Goal: Communication & Community: Answer question/provide support

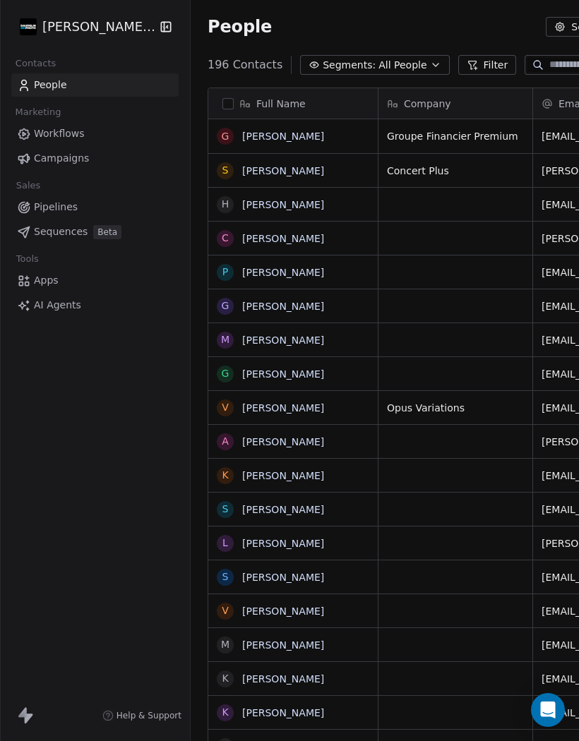
scroll to position [706, 586]
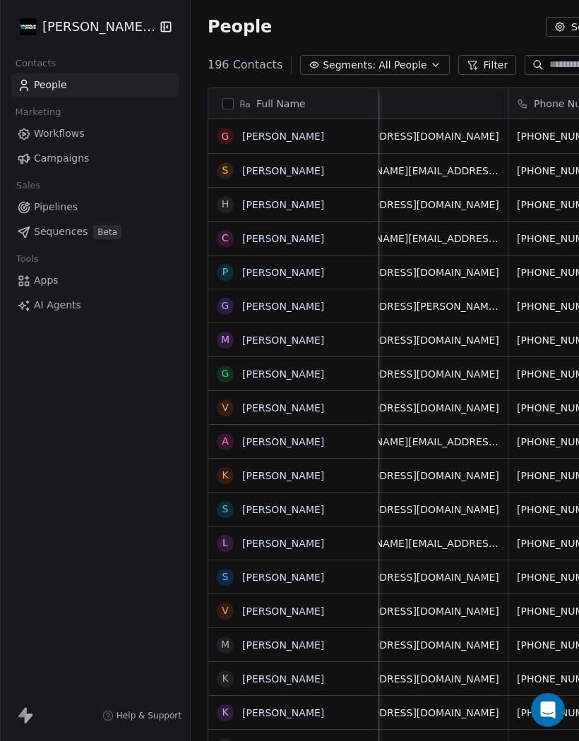
scroll to position [0, 217]
type input "***"
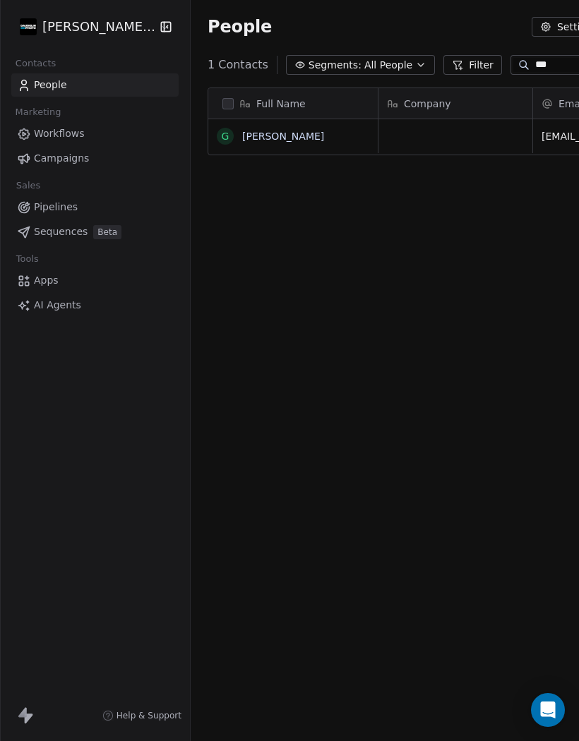
scroll to position [706, 572]
click at [267, 134] on link "[PERSON_NAME]" at bounding box center [283, 136] width 82 height 11
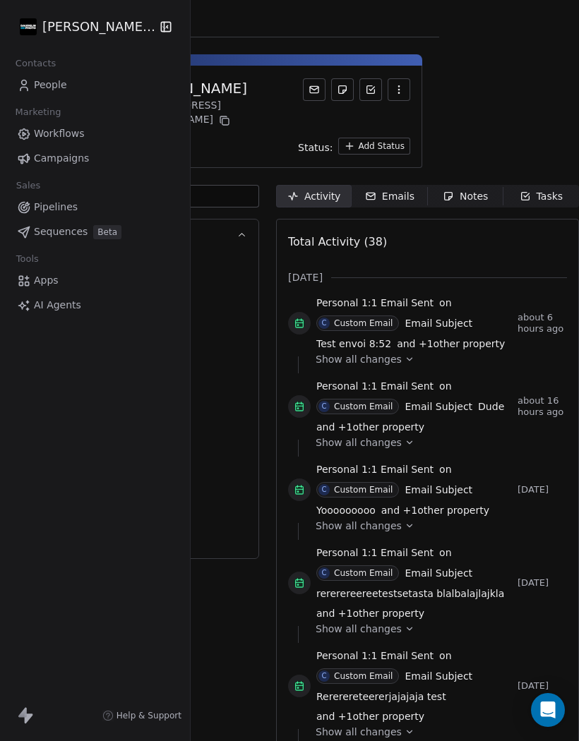
scroll to position [0, 234]
click at [365, 189] on div "Emails" at bounding box center [389, 196] width 49 height 15
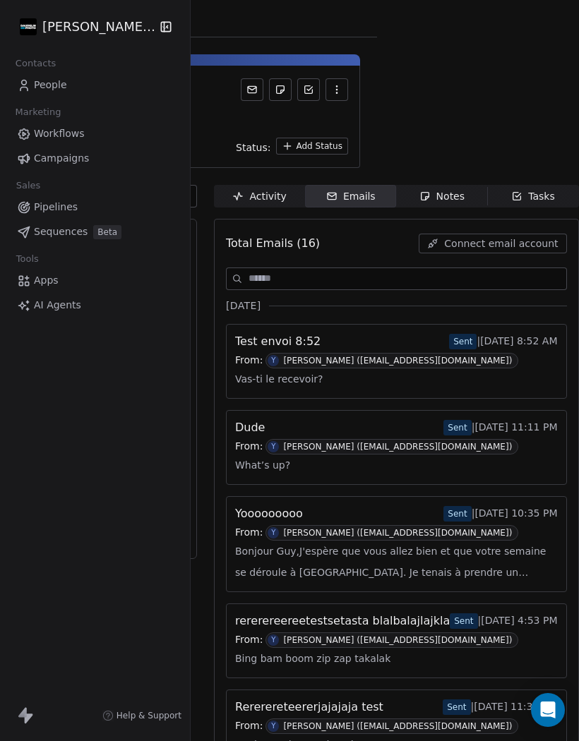
scroll to position [0, 132]
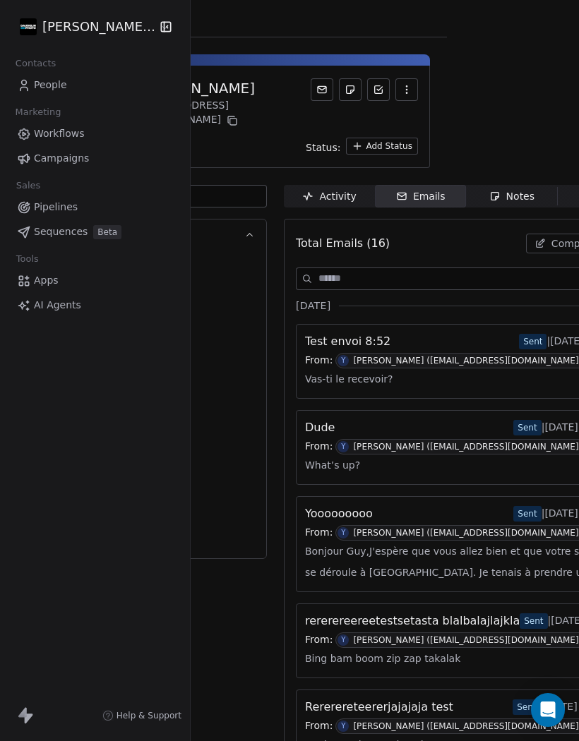
click at [566, 237] on span "Compose Email" at bounding box center [590, 244] width 77 height 14
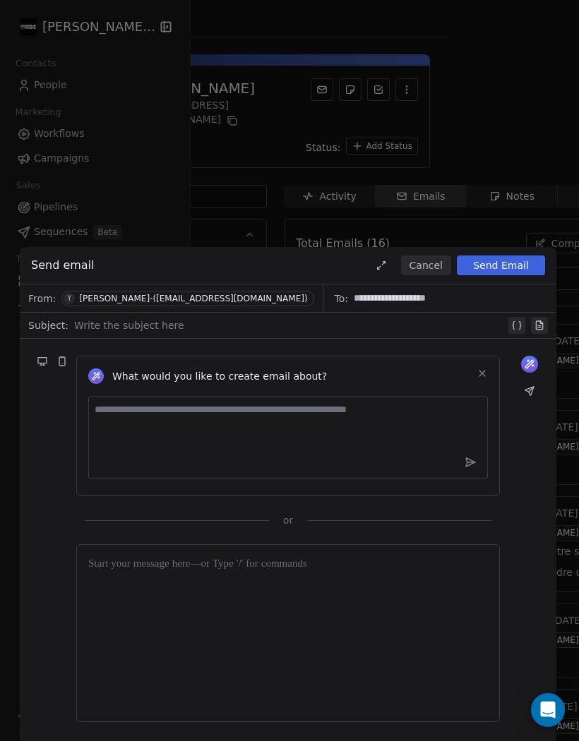
click at [97, 326] on div at bounding box center [289, 325] width 431 height 17
click at [111, 573] on div at bounding box center [288, 633] width 400 height 154
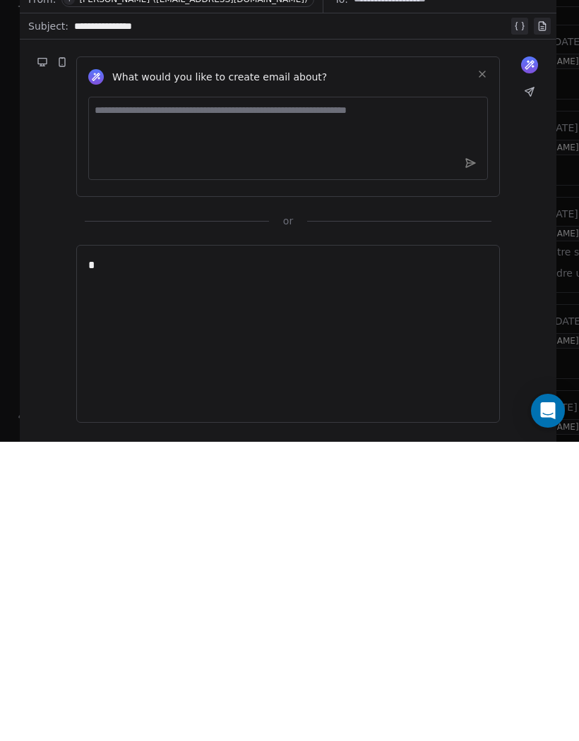
scroll to position [61, 0]
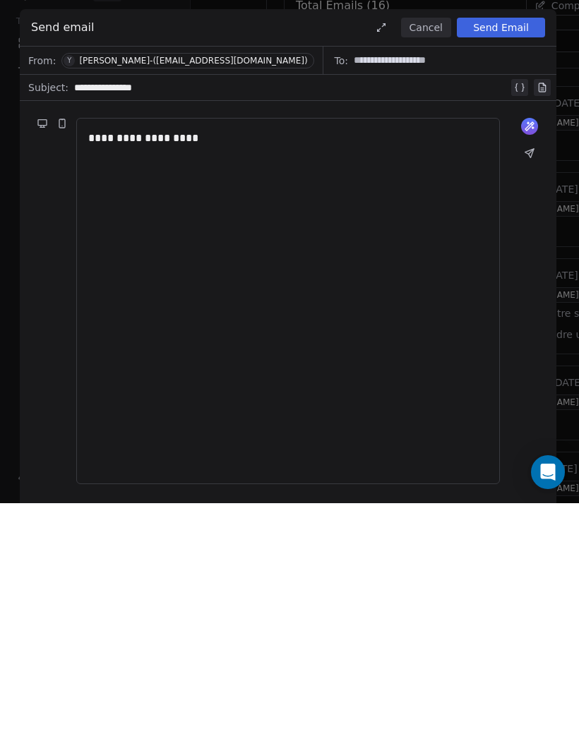
click at [513, 256] on button "Send Email" at bounding box center [501, 266] width 88 height 20
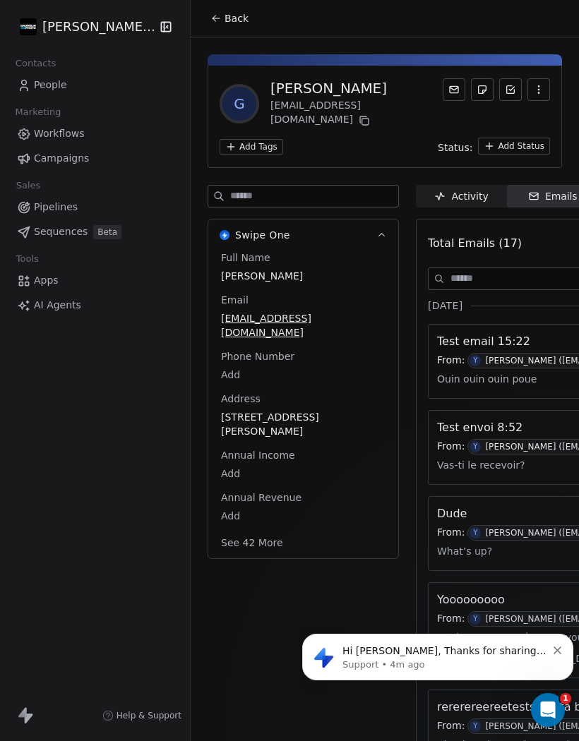
click at [556, 710] on icon "Open Intercom Messenger" at bounding box center [548, 710] width 23 height 23
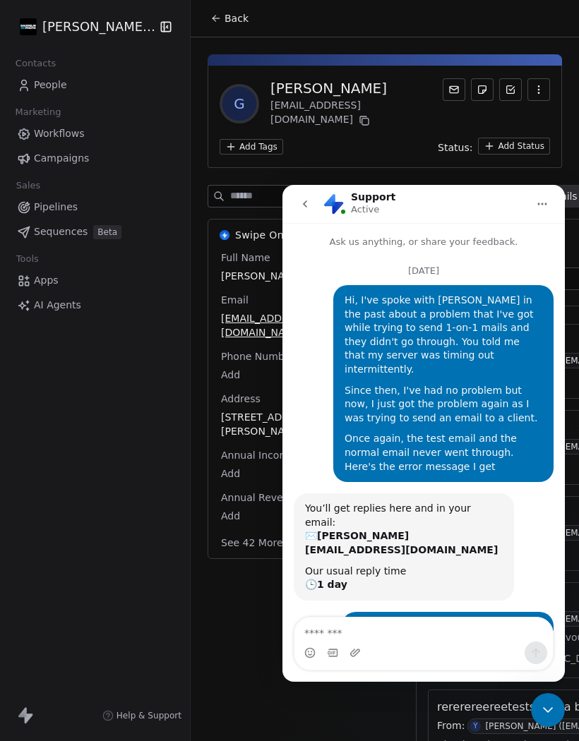
scroll to position [2, 0]
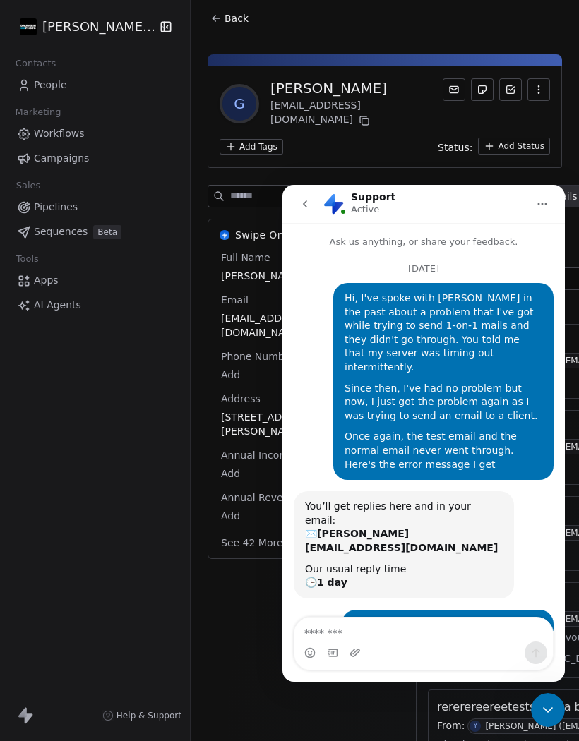
click at [407, 641] on textarea "Message…" at bounding box center [423, 630] width 258 height 24
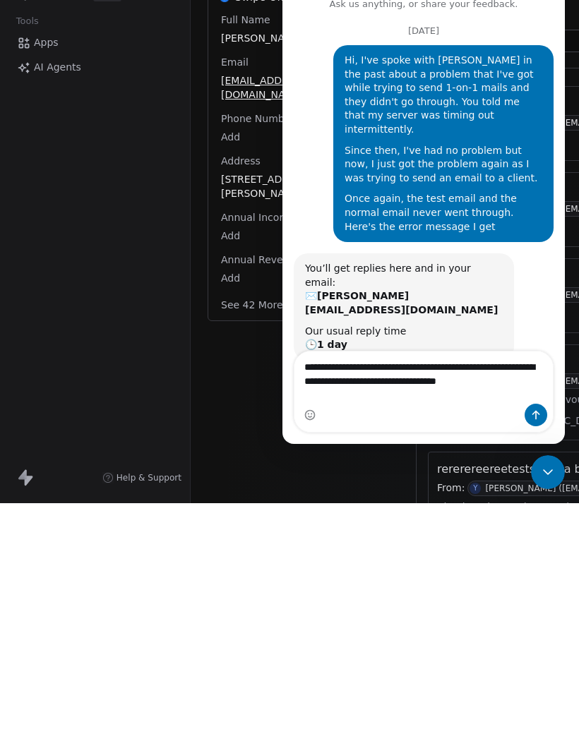
type textarea "**********"
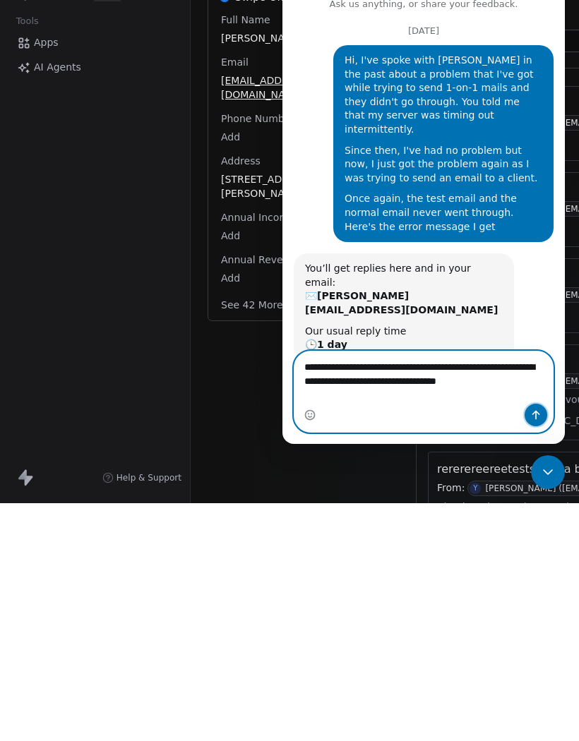
click at [542, 418] on button "Send a message…" at bounding box center [536, 415] width 23 height 23
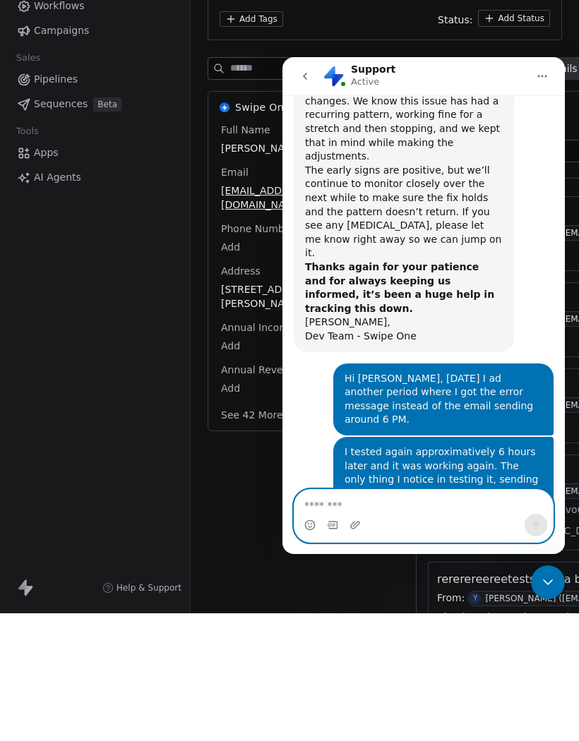
scroll to position [7934, 0]
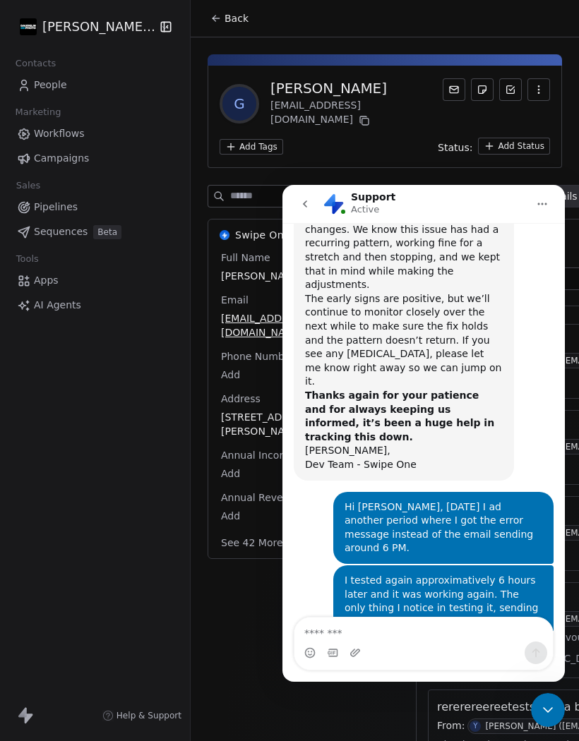
click at [547, 725] on div "Close Intercom Messenger" at bounding box center [548, 710] width 34 height 34
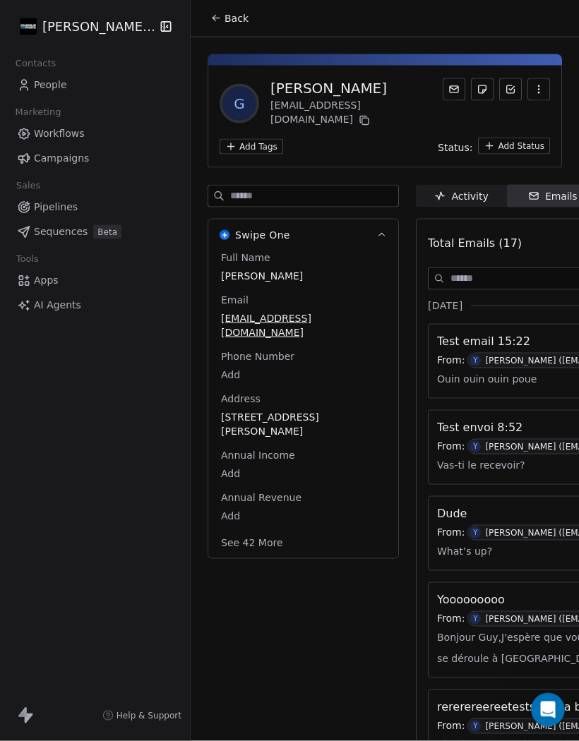
scroll to position [0, 0]
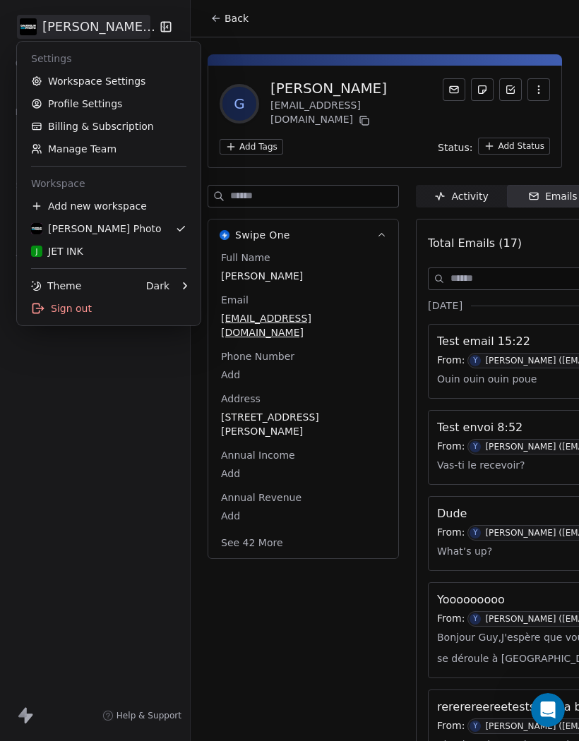
click at [107, 134] on link "Billing & Subscription" at bounding box center [109, 126] width 172 height 23
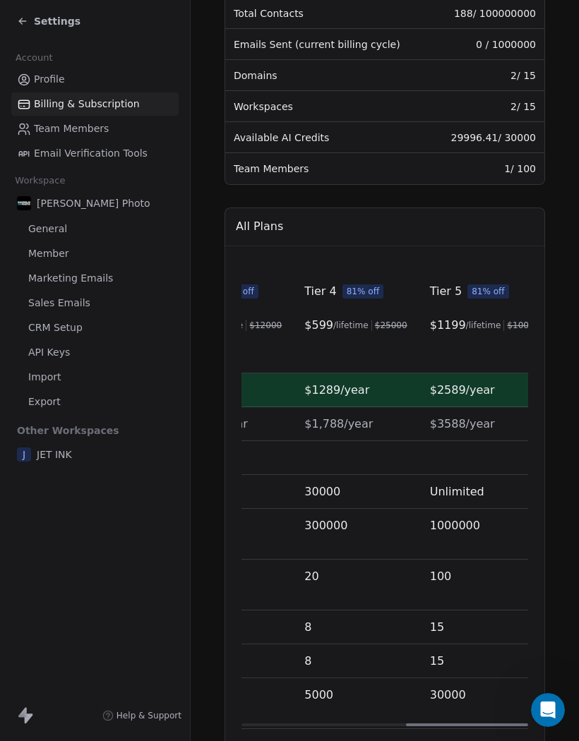
click at [94, 154] on span "Email Verification Tools" at bounding box center [91, 153] width 114 height 15
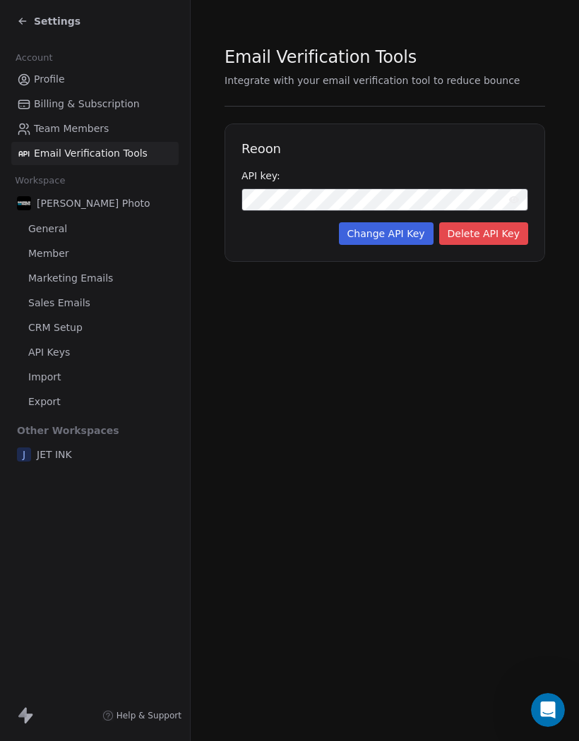
click at [45, 22] on span "Settings" at bounding box center [57, 21] width 47 height 14
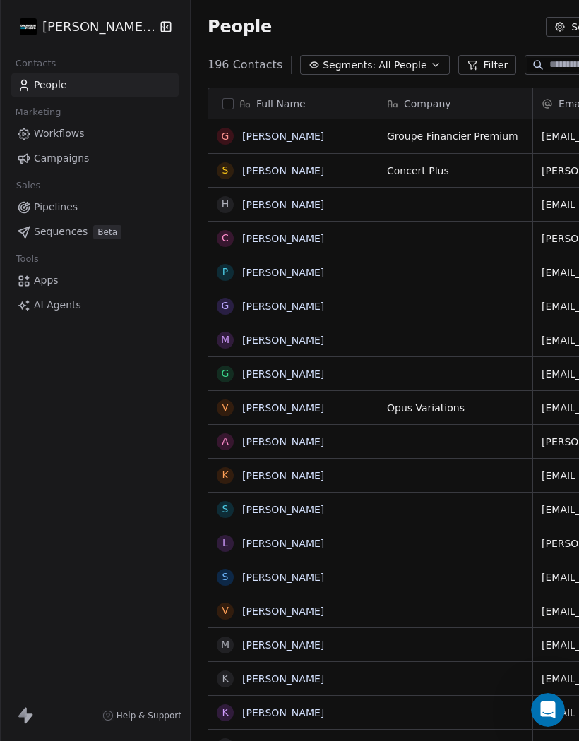
scroll to position [706, 586]
click at [282, 139] on link "[PERSON_NAME]" at bounding box center [283, 136] width 82 height 11
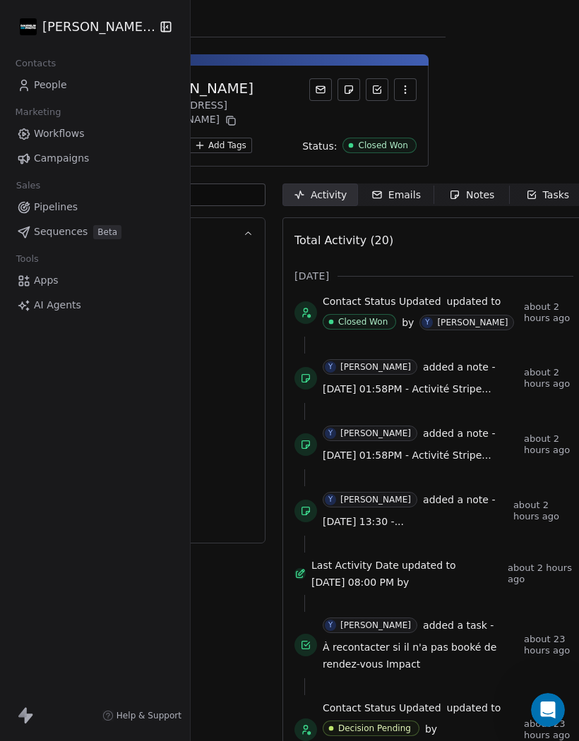
scroll to position [0, 132]
click at [474, 188] on div "Notes" at bounding box center [473, 195] width 45 height 15
